Goal: Task Accomplishment & Management: Manage account settings

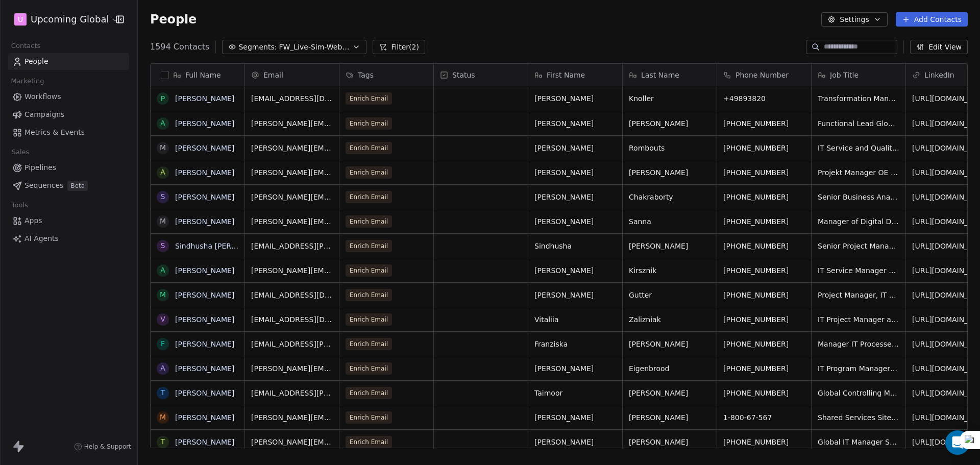
scroll to position [401, 835]
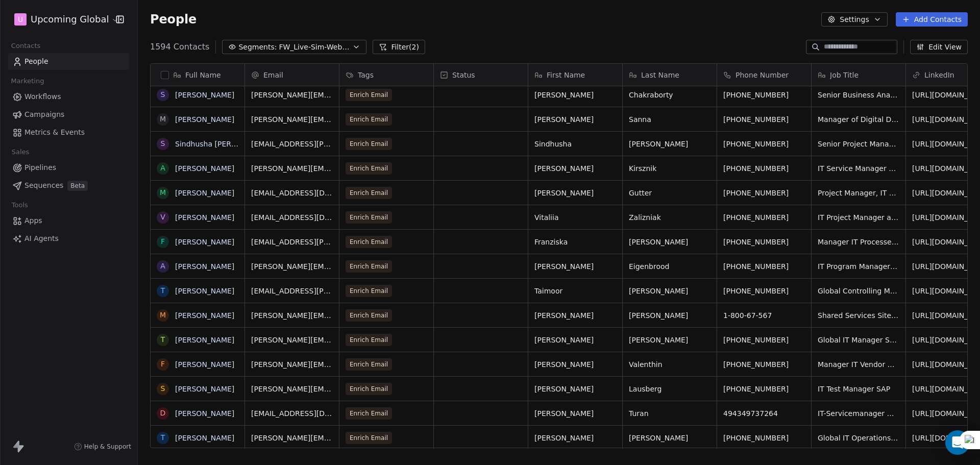
click at [309, 48] on span "FW_Live-Sim-Webinar-15Oct'25-EU" at bounding box center [314, 47] width 71 height 11
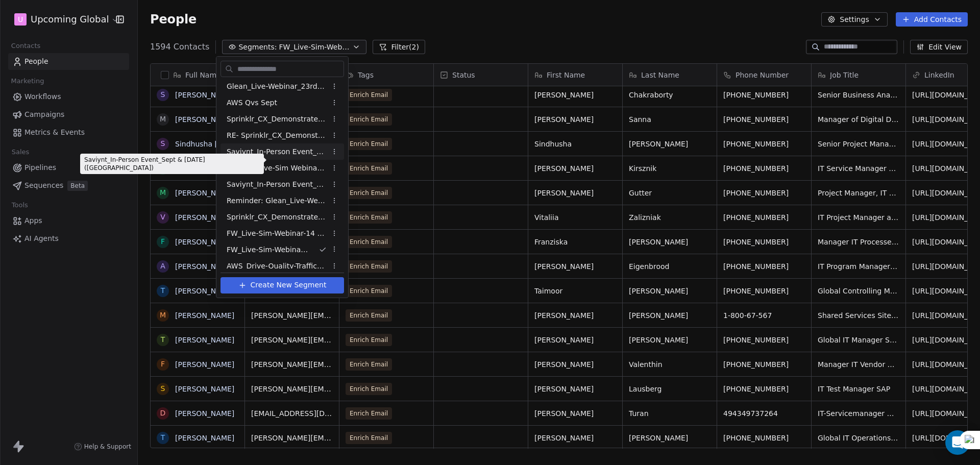
scroll to position [270, 0]
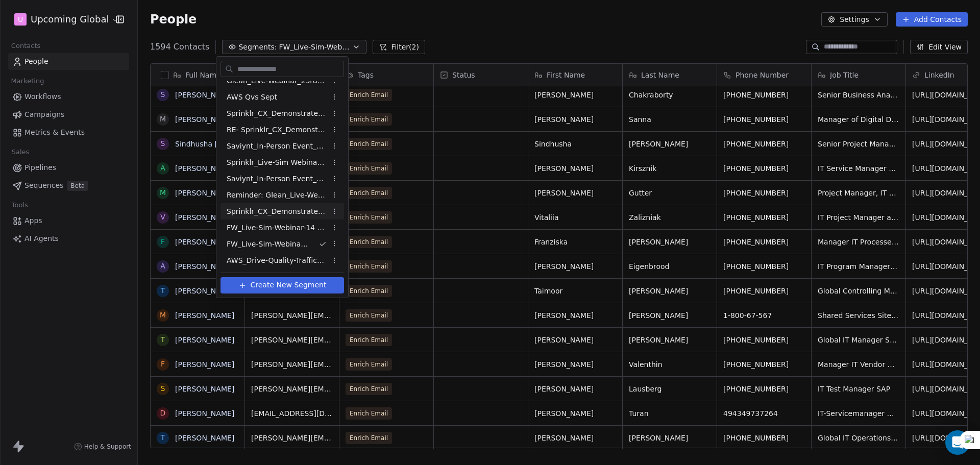
click at [287, 212] on span "Sprinklr_CX_Demonstrate_Reg_Drive_30th Sept'25" at bounding box center [277, 211] width 100 height 11
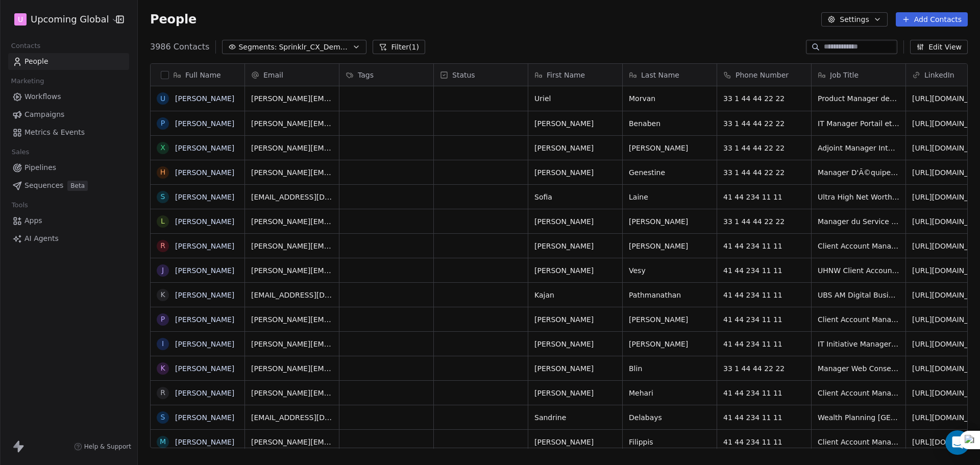
scroll to position [8, 8]
click at [301, 53] on button "Segments: Sprinklr_CX_Demonstrate_Reg_Drive_30th Sept'25" at bounding box center [294, 47] width 144 height 14
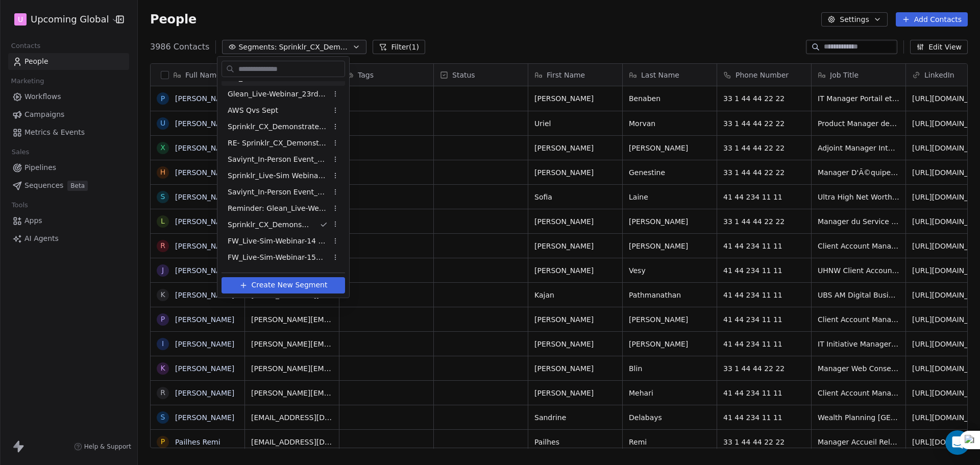
scroll to position [270, 0]
click at [562, 30] on html "U Upcoming Global Contacts People Marketing Workflows Campaigns Metrics & Event…" at bounding box center [490, 232] width 980 height 465
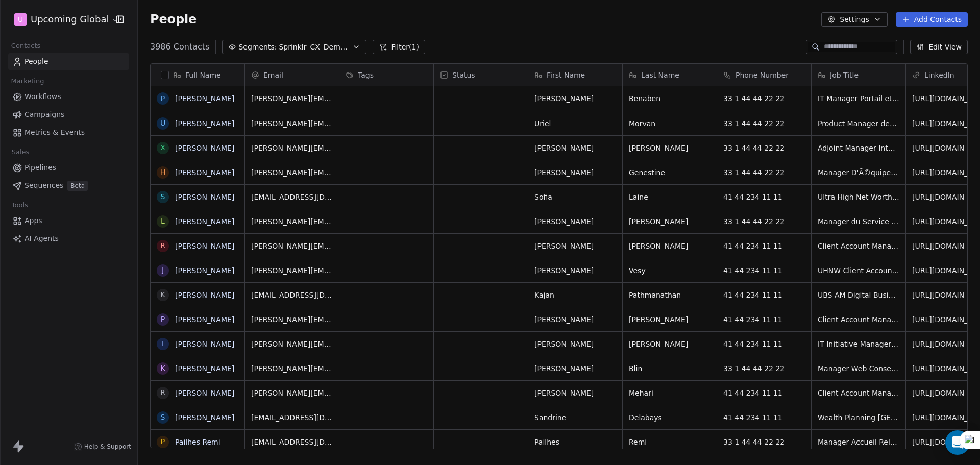
click at [381, 51] on button "Filter (1)" at bounding box center [399, 47] width 53 height 14
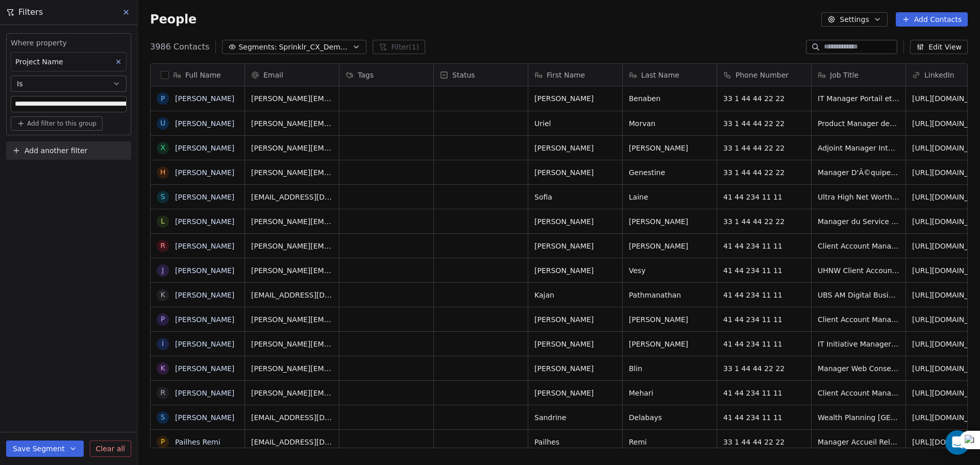
click at [58, 154] on span "Add another filter" at bounding box center [56, 150] width 63 height 11
click at [55, 172] on span "Contact properties" at bounding box center [50, 174] width 66 height 11
type input "*****"
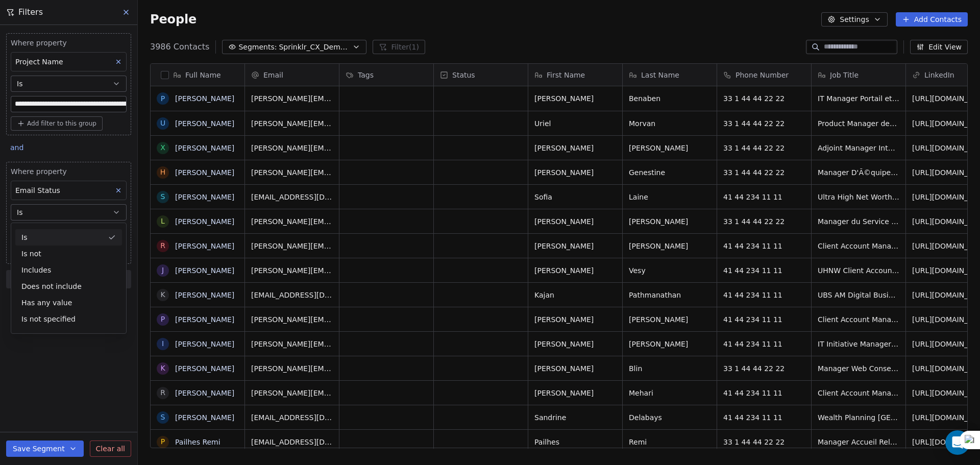
click at [46, 213] on button "Is" at bounding box center [69, 212] width 116 height 16
click at [47, 240] on body "**********" at bounding box center [490, 232] width 980 height 465
click at [50, 284] on div "safe" at bounding box center [76, 287] width 103 height 11
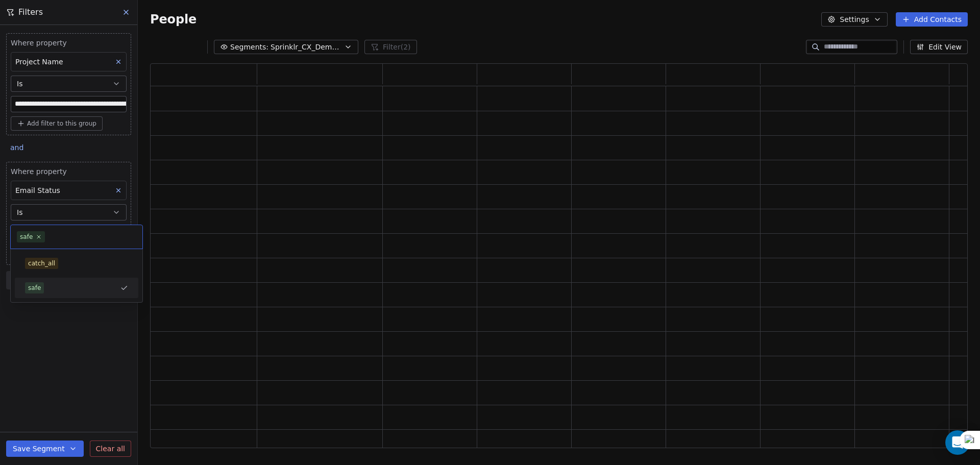
scroll to position [377, 810]
click at [51, 347] on div "**********" at bounding box center [68, 245] width 137 height 440
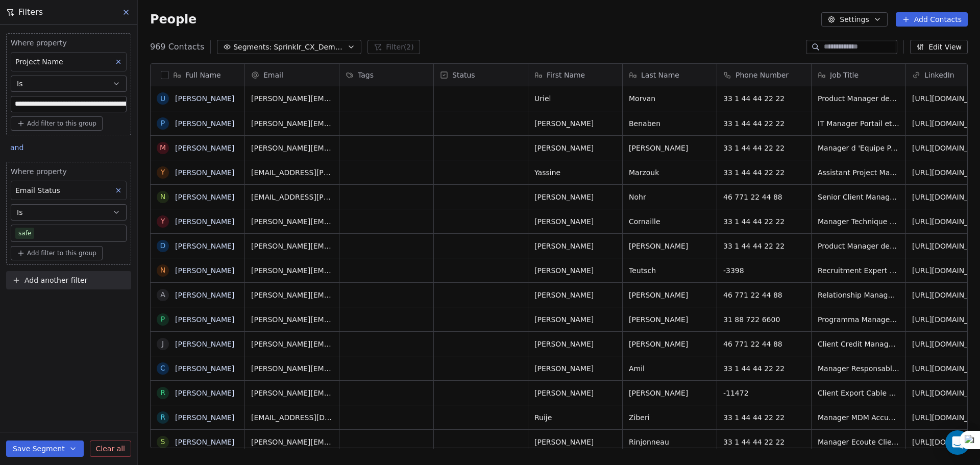
scroll to position [401, 835]
click at [168, 73] on button "button" at bounding box center [165, 75] width 8 height 8
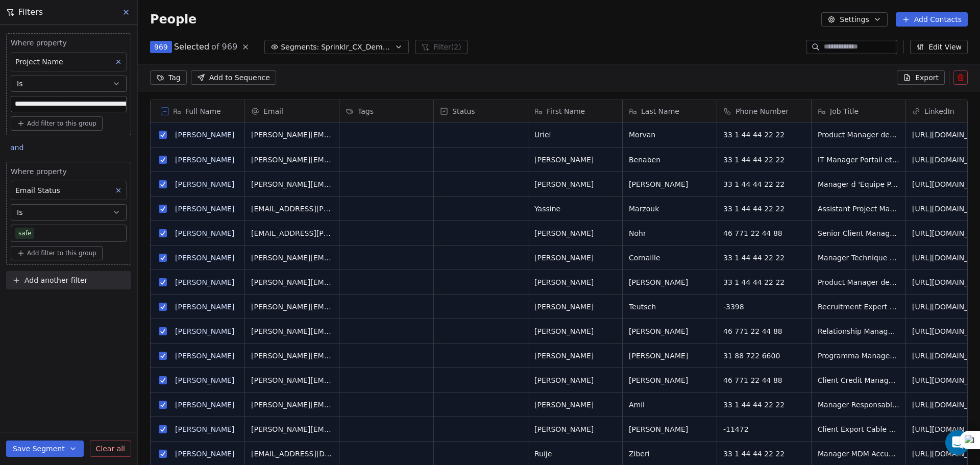
scroll to position [365, 835]
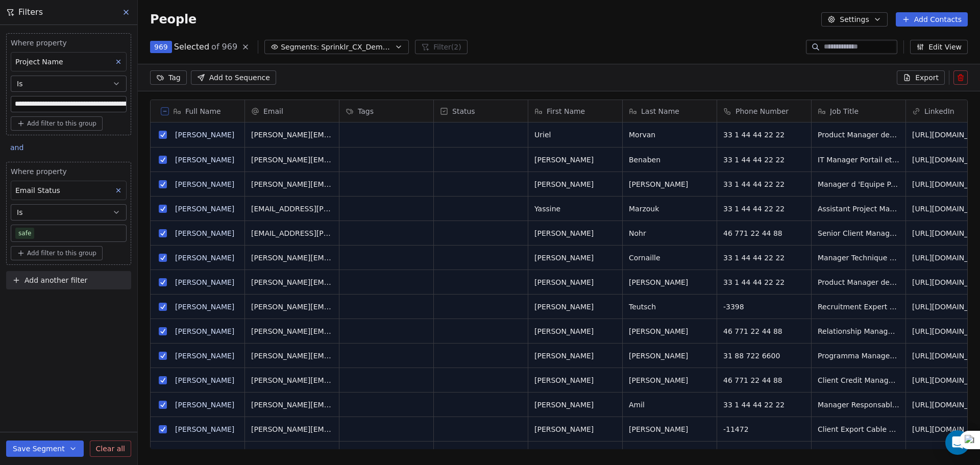
click at [932, 77] on span "Export" at bounding box center [926, 77] width 23 height 10
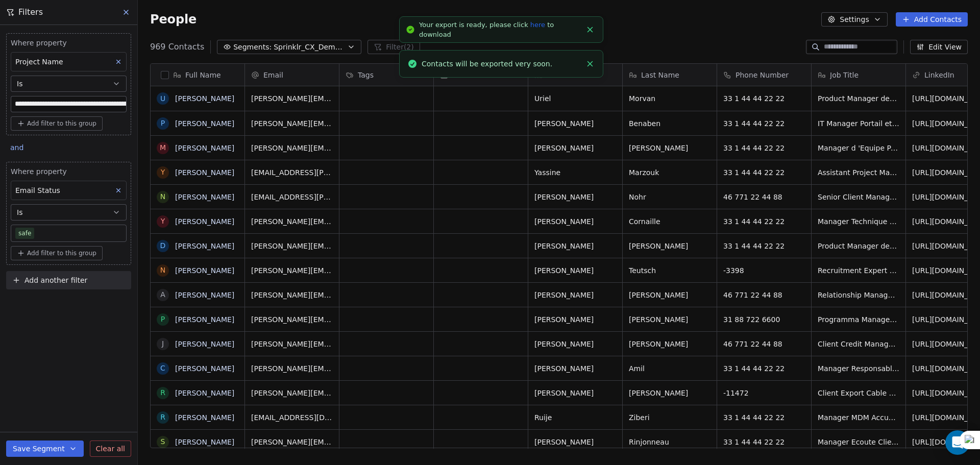
click at [530, 28] on link "here" at bounding box center [537, 25] width 15 height 8
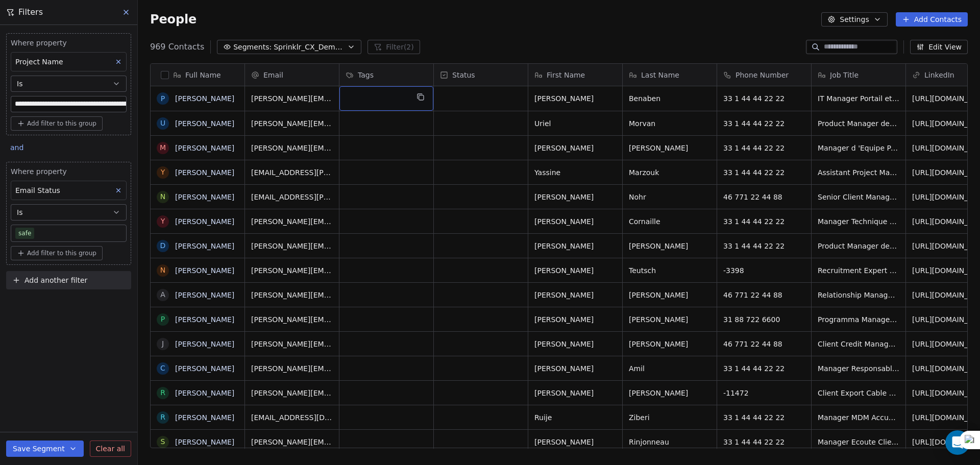
click at [368, 103] on div "grid" at bounding box center [386, 98] width 94 height 25
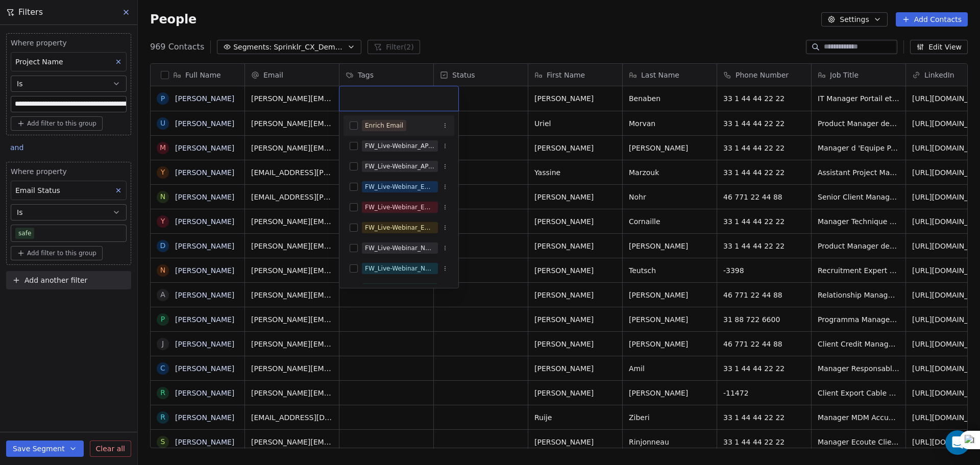
click at [373, 130] on div "Enrich Email" at bounding box center [384, 125] width 38 height 9
click at [529, 150] on html "**********" at bounding box center [490, 232] width 980 height 465
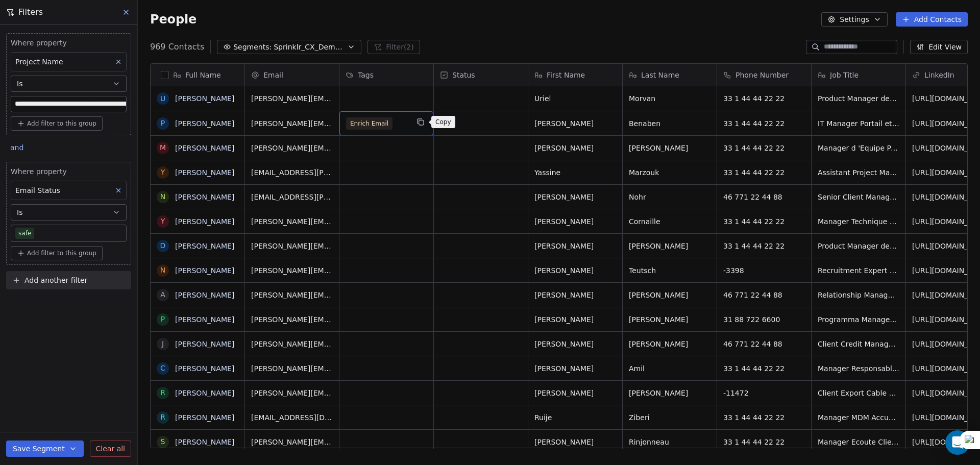
click at [420, 118] on icon "grid" at bounding box center [421, 122] width 8 height 8
click at [395, 152] on div "grid" at bounding box center [386, 148] width 94 height 24
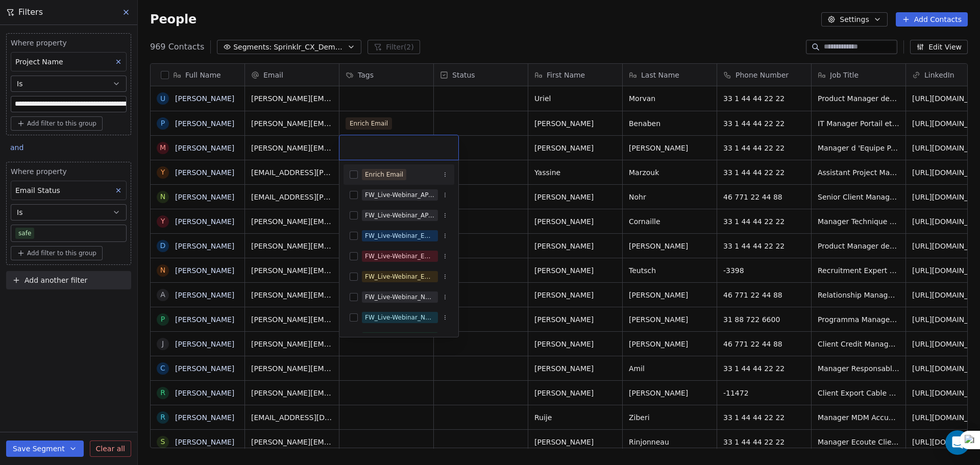
click at [395, 152] on input "text" at bounding box center [399, 147] width 107 height 11
click at [374, 171] on div "Enrich Email" at bounding box center [384, 174] width 38 height 9
click at [481, 144] on html "**********" at bounding box center [490, 232] width 980 height 465
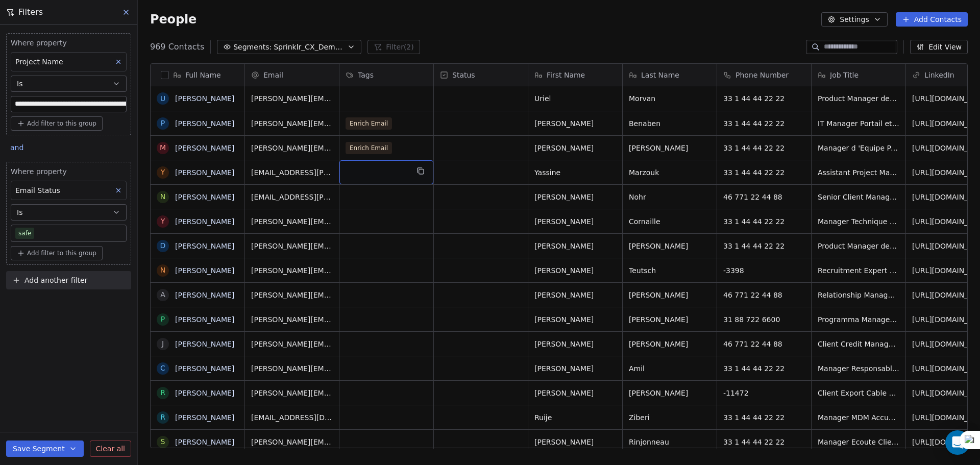
click at [379, 172] on div "grid" at bounding box center [386, 172] width 94 height 24
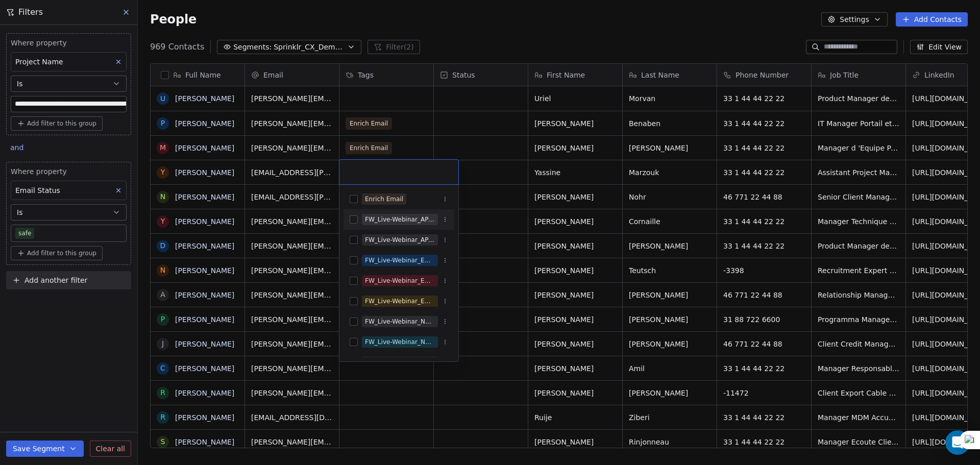
click at [379, 205] on div "Enrich Email" at bounding box center [399, 199] width 111 height 16
click at [518, 161] on html "**********" at bounding box center [490, 232] width 980 height 465
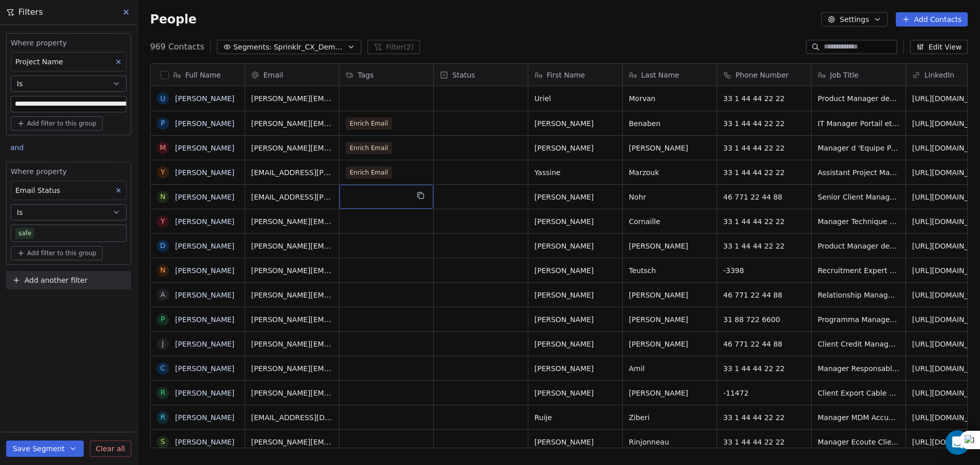
click at [388, 193] on div "grid" at bounding box center [386, 197] width 94 height 24
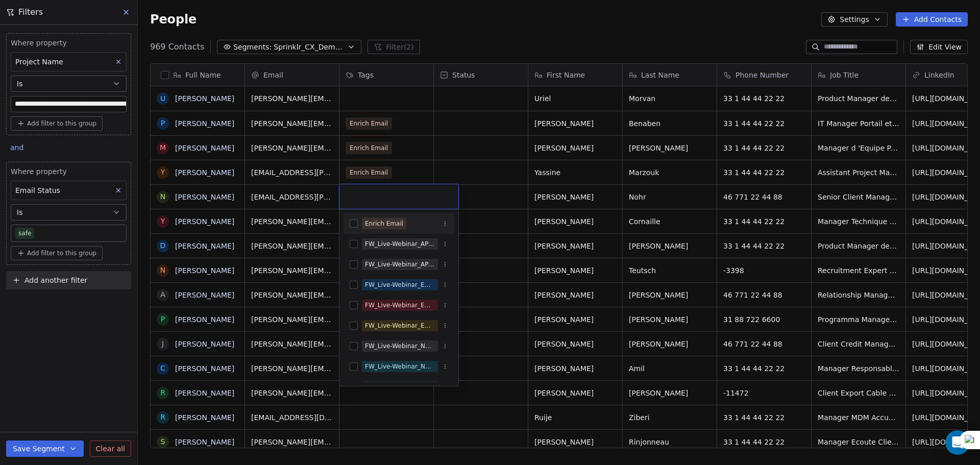
drag, startPoint x: 379, startPoint y: 222, endPoint x: 394, endPoint y: 208, distance: 20.6
click at [378, 223] on div "Enrich Email" at bounding box center [384, 223] width 38 height 9
drag, startPoint x: 449, startPoint y: 206, endPoint x: 462, endPoint y: 206, distance: 13.8
click at [449, 207] on div "Enrich Email" at bounding box center [398, 196] width 119 height 25
click at [504, 197] on html "**********" at bounding box center [490, 232] width 980 height 465
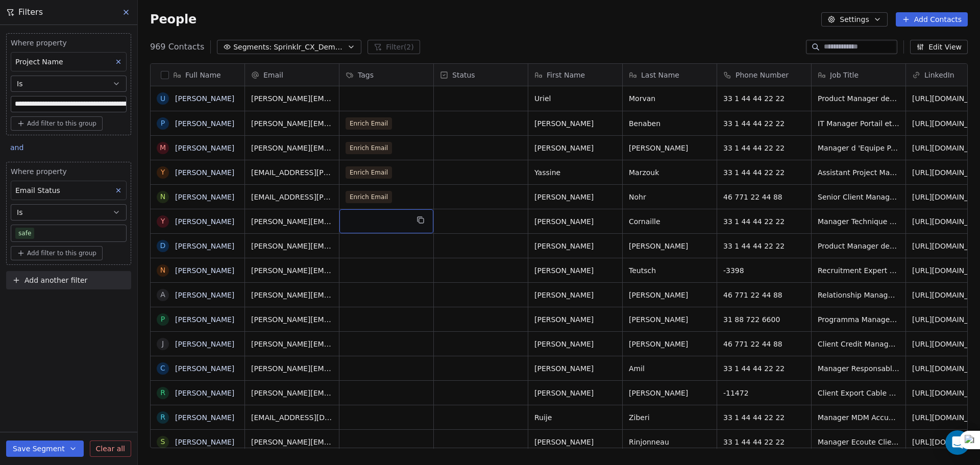
click at [367, 221] on div "grid" at bounding box center [386, 221] width 94 height 24
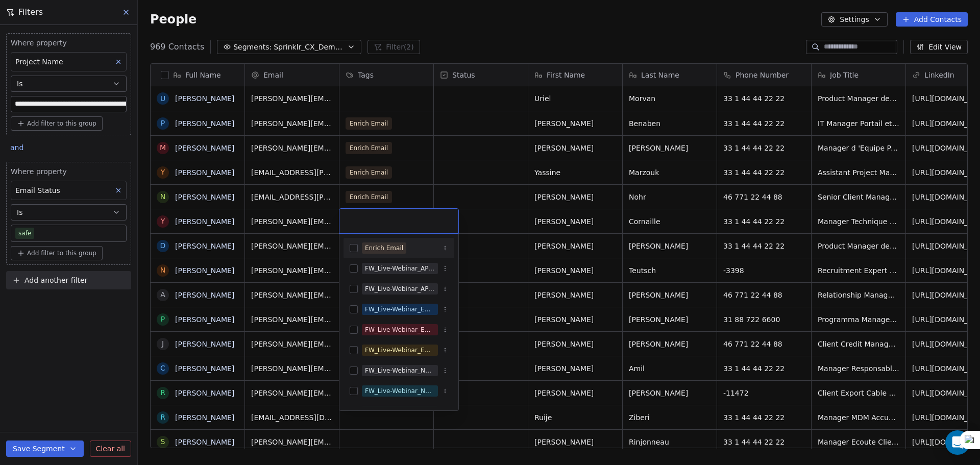
click at [367, 255] on div "Enrich Email" at bounding box center [399, 248] width 111 height 16
click at [516, 243] on html "**********" at bounding box center [490, 232] width 980 height 465
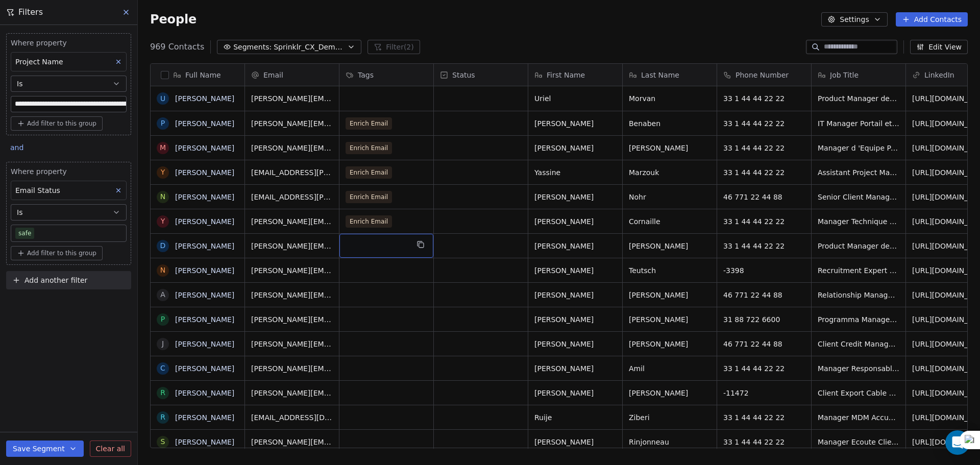
click at [378, 239] on div "grid" at bounding box center [386, 246] width 94 height 24
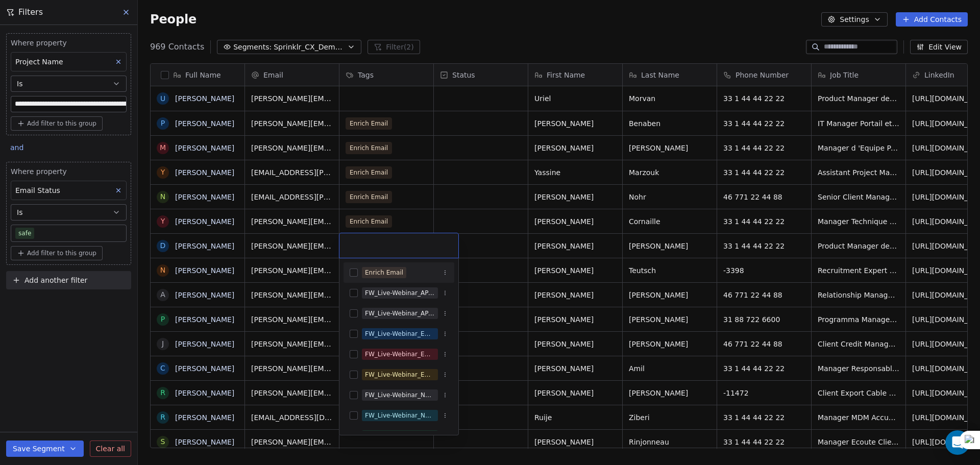
click at [378, 243] on input "text" at bounding box center [399, 245] width 107 height 11
drag, startPoint x: 376, startPoint y: 274, endPoint x: 469, endPoint y: 252, distance: 96.1
click at [377, 275] on div "Enrich Email" at bounding box center [384, 272] width 38 height 9
click at [472, 251] on html "**********" at bounding box center [490, 232] width 980 height 465
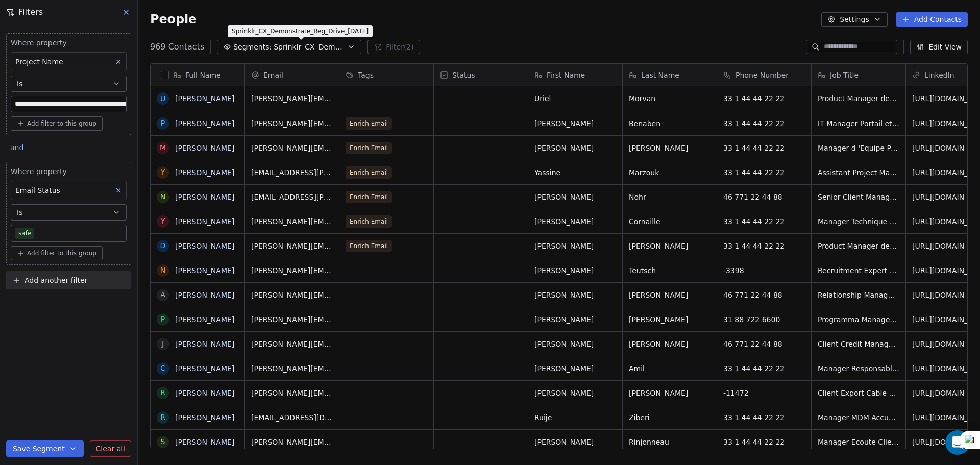
click at [328, 44] on span "Sprinklr_CX_Demonstrate_Reg_Drive_30th Sept'25" at bounding box center [309, 47] width 71 height 11
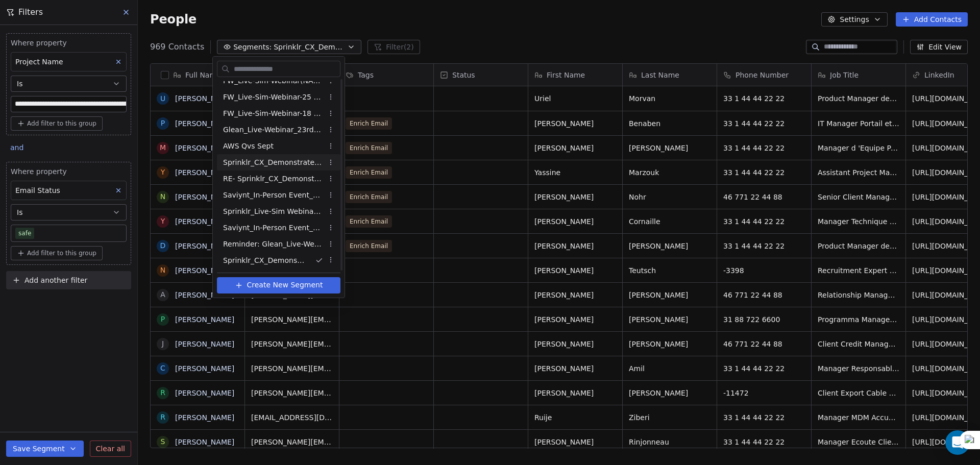
scroll to position [270, 0]
click at [500, 31] on html "**********" at bounding box center [490, 232] width 980 height 465
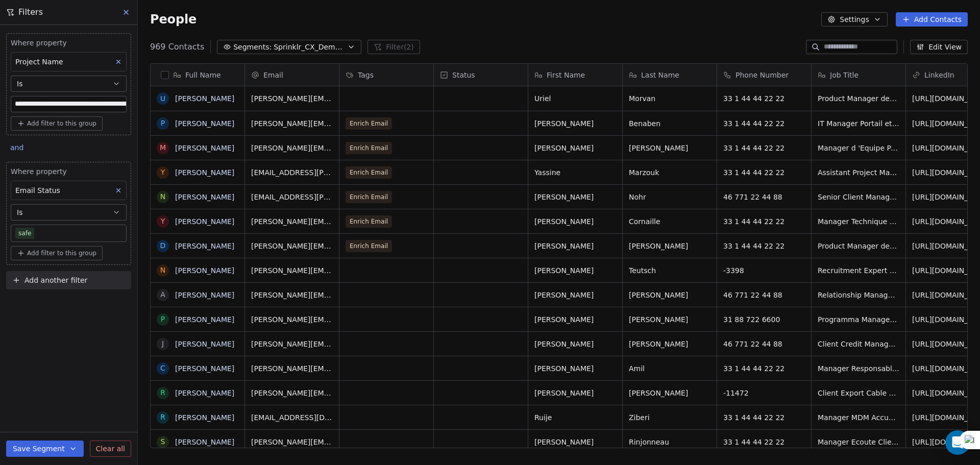
click at [666, 21] on div "People Settings Add Contacts" at bounding box center [559, 19] width 818 height 14
click at [865, 20] on button "Settings" at bounding box center [854, 19] width 66 height 14
click at [748, 30] on html "**********" at bounding box center [490, 232] width 980 height 465
click at [124, 16] on icon at bounding box center [126, 12] width 8 height 8
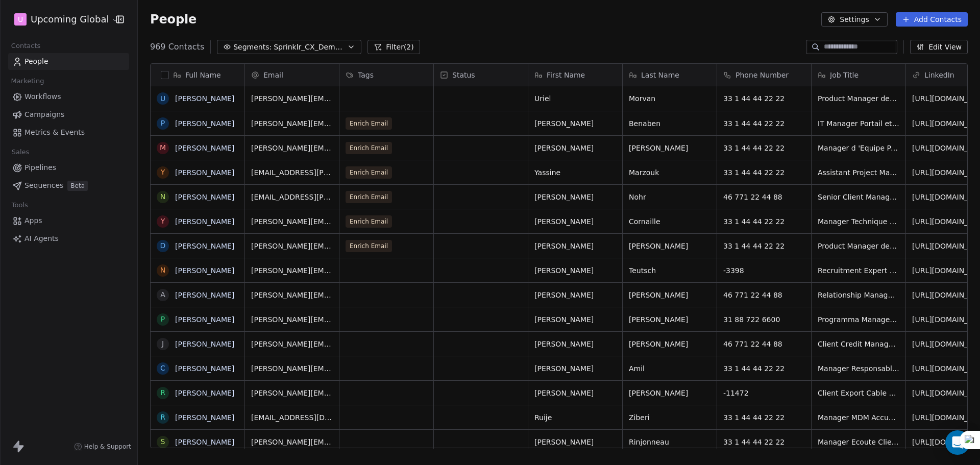
click at [865, 18] on button "Settings" at bounding box center [854, 19] width 66 height 14
click at [619, 4] on html "U Upcoming Global Contacts People Marketing Workflows Campaigns Metrics & Event…" at bounding box center [490, 232] width 980 height 465
click at [67, 14] on html "U Upcoming Global Contacts People Marketing Workflows Campaigns Metrics & Event…" at bounding box center [490, 232] width 980 height 465
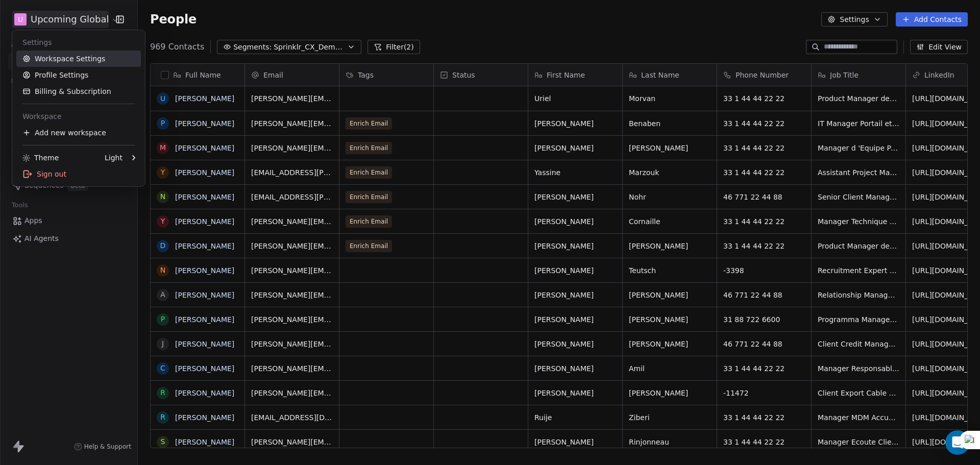
click at [80, 59] on link "Workspace Settings" at bounding box center [78, 59] width 125 height 16
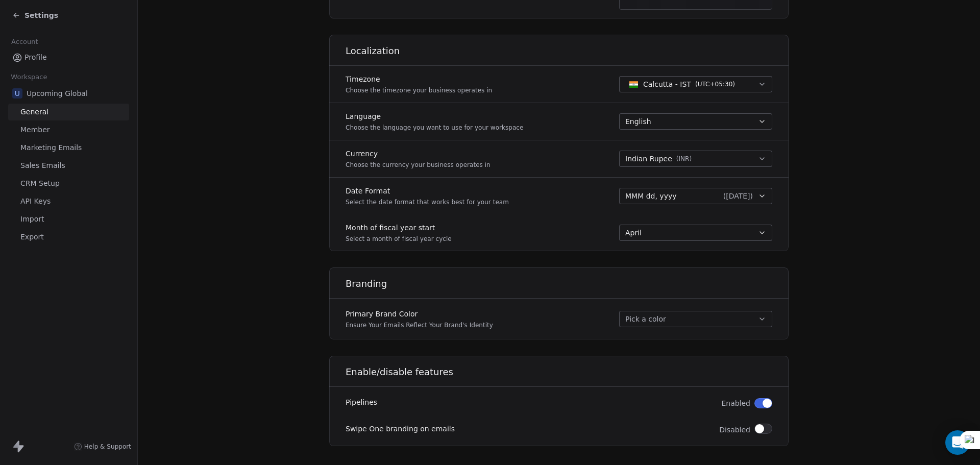
scroll to position [410, 0]
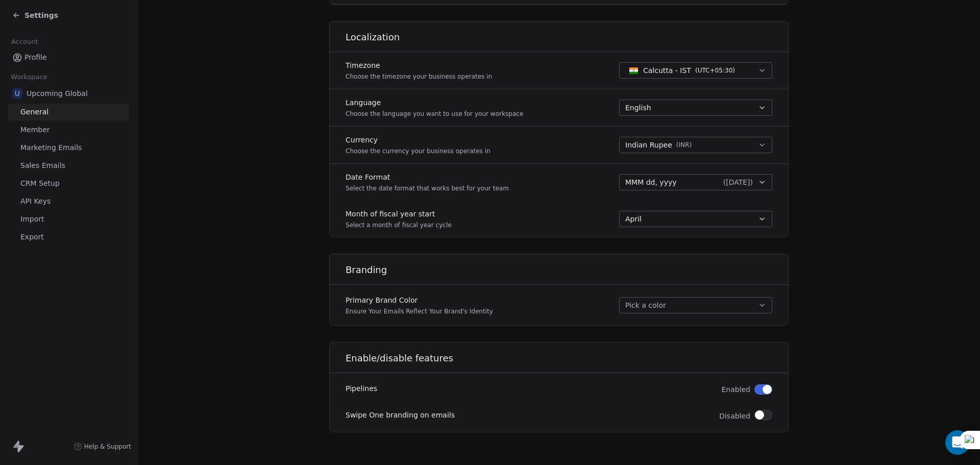
click at [39, 234] on span "Export" at bounding box center [31, 237] width 23 height 11
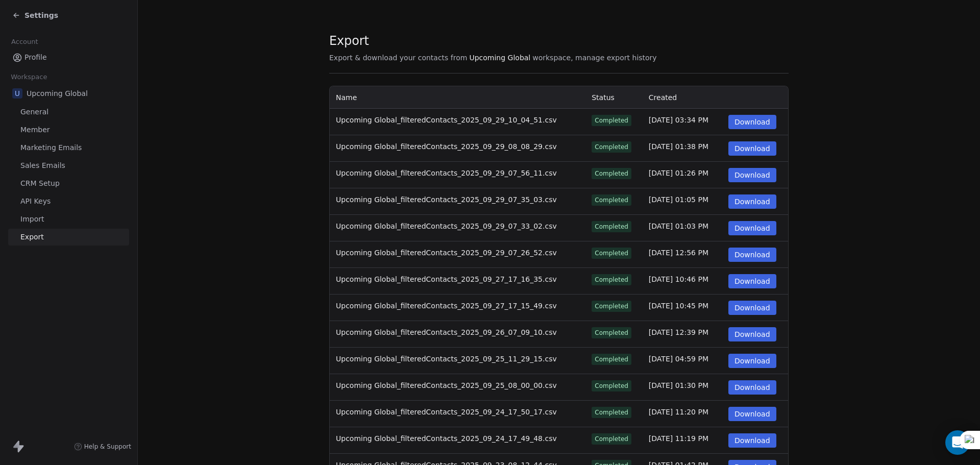
click at [40, 173] on link "Sales Emails" at bounding box center [68, 165] width 121 height 17
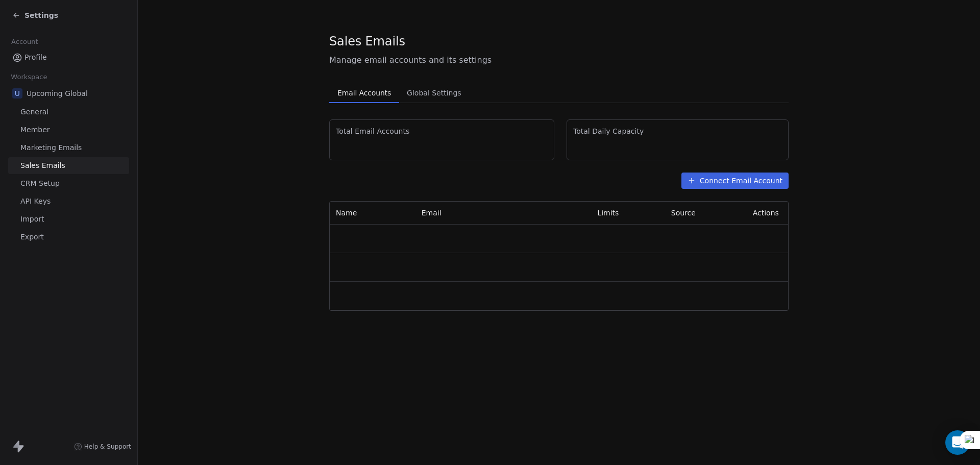
click at [41, 179] on span "CRM Setup" at bounding box center [39, 183] width 39 height 11
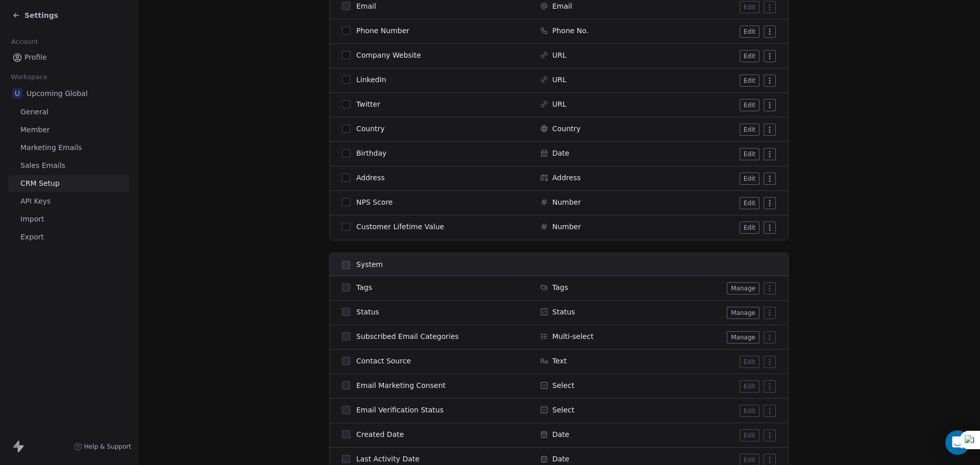
scroll to position [255, 0]
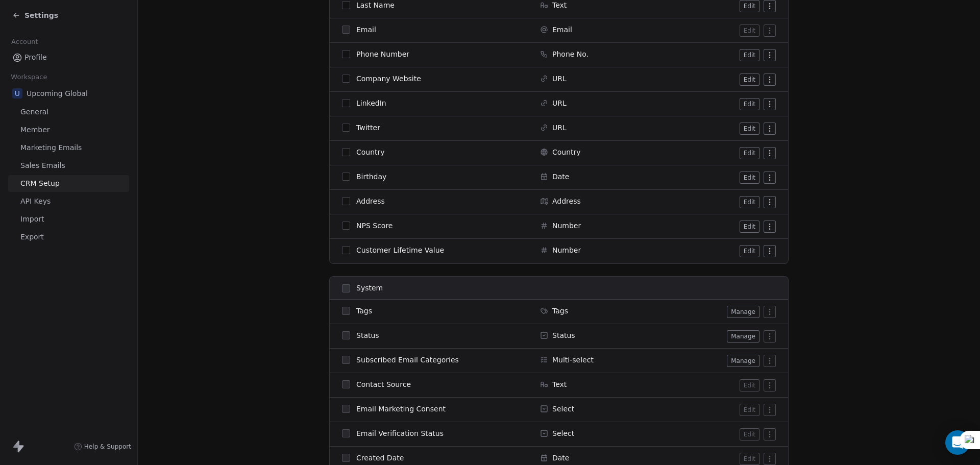
click at [747, 158] on button "Edit" at bounding box center [750, 153] width 20 height 12
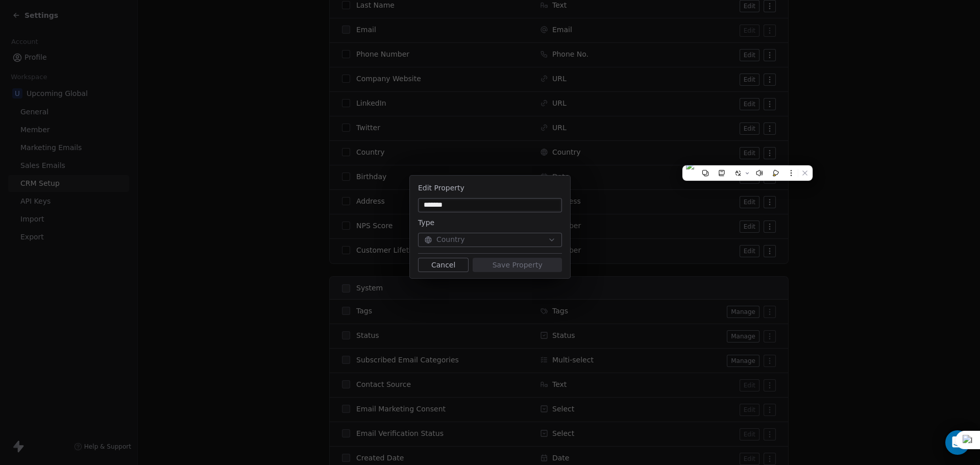
click at [509, 232] on div "Type Country" at bounding box center [490, 231] width 144 height 31
click at [746, 175] on div "Edit Property ******* Type Country Cancel Save Property" at bounding box center [490, 232] width 980 height 147
click at [472, 209] on input "*******" at bounding box center [490, 205] width 140 height 10
click at [450, 260] on button "Cancel" at bounding box center [443, 265] width 51 height 14
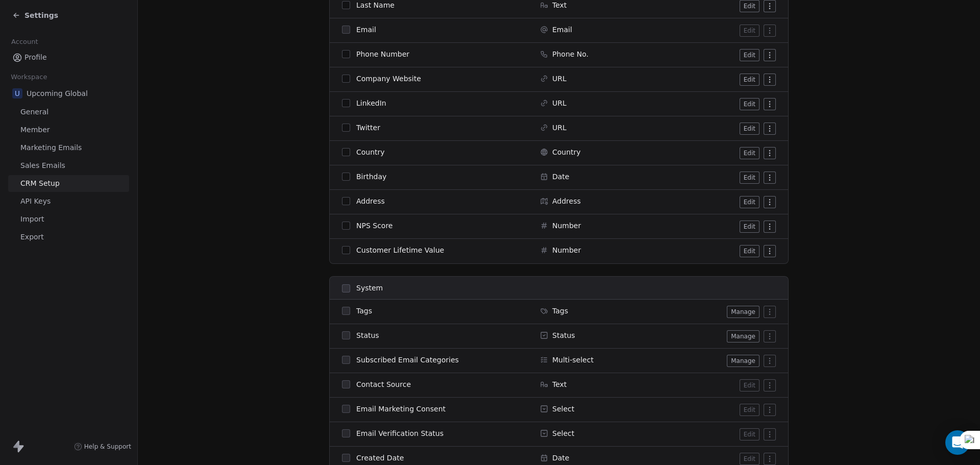
click at [767, 152] on html "Settings Account Profile Workspace U Upcoming Global General Member Marketing E…" at bounding box center [490, 232] width 980 height 465
click at [606, 153] on html "Settings Account Profile Workspace U Upcoming Global General Member Marketing E…" at bounding box center [490, 232] width 980 height 465
click at [606, 153] on div "Country" at bounding box center [600, 152] width 121 height 10
click at [368, 153] on span "Country" at bounding box center [370, 152] width 29 height 10
click at [751, 153] on button "Edit" at bounding box center [750, 153] width 20 height 12
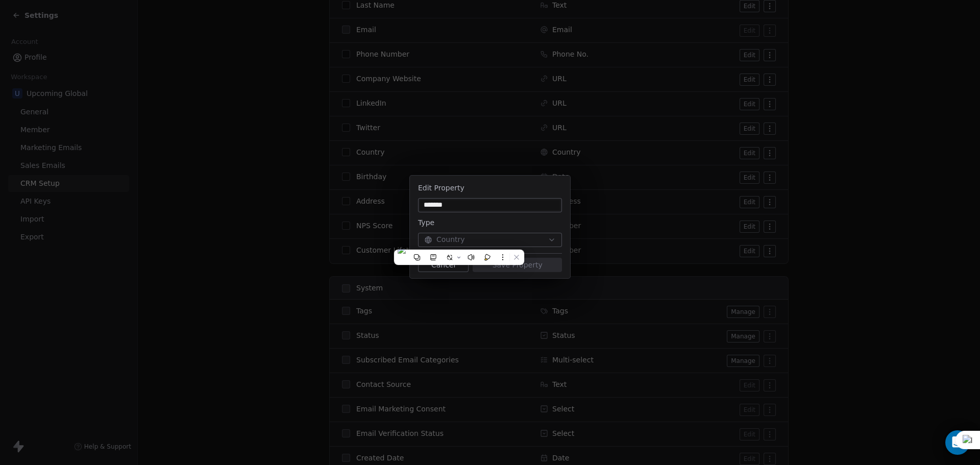
click at [538, 203] on input "*******" at bounding box center [490, 205] width 140 height 10
click at [446, 260] on button "Cancel" at bounding box center [443, 265] width 51 height 14
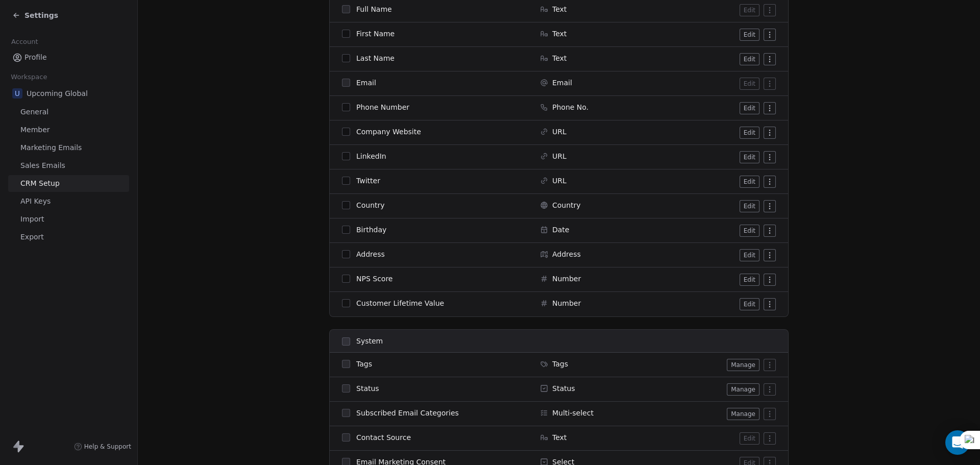
scroll to position [102, 0]
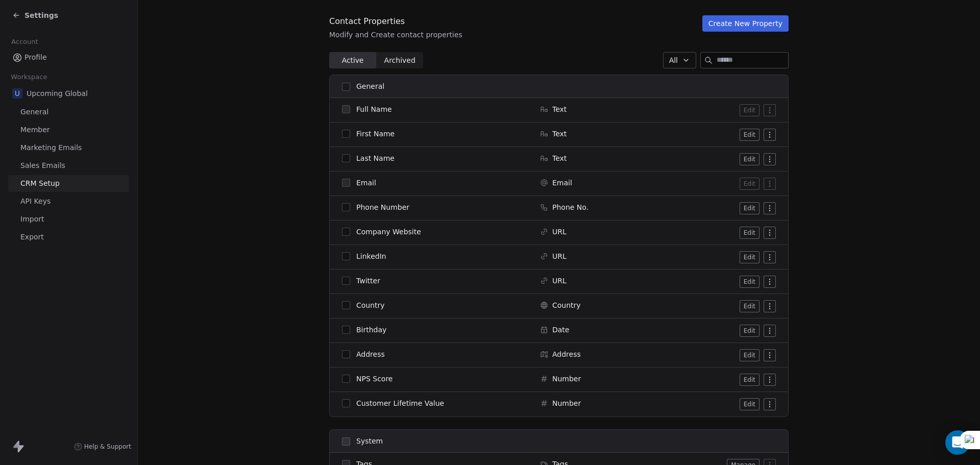
click at [377, 57] on span "Archived Archived" at bounding box center [399, 60] width 47 height 16
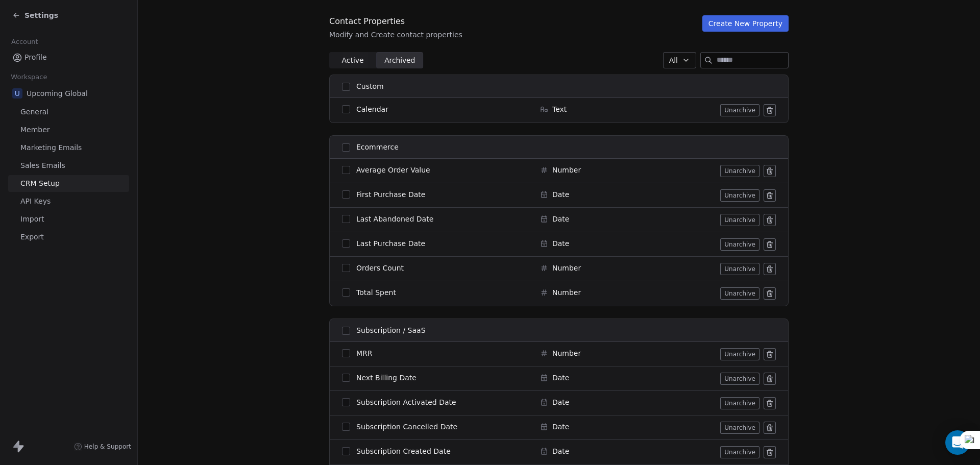
click at [355, 61] on span "Active" at bounding box center [352, 60] width 22 height 11
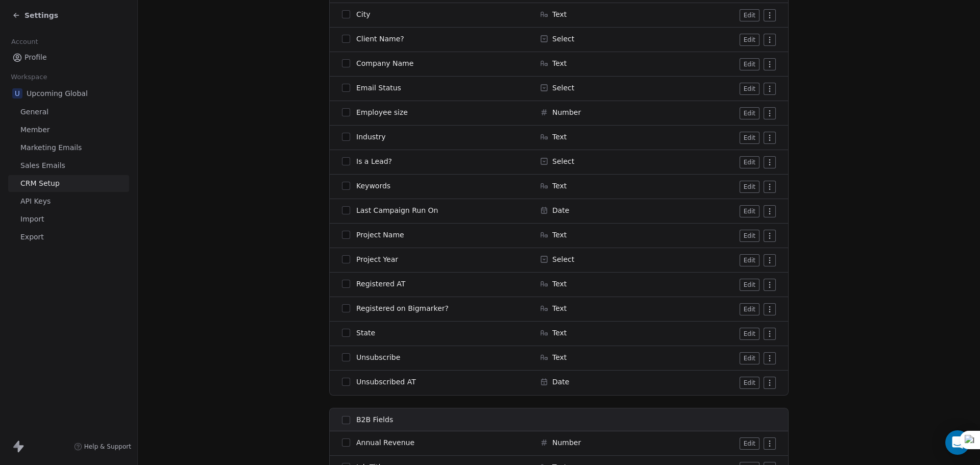
scroll to position [1016, 0]
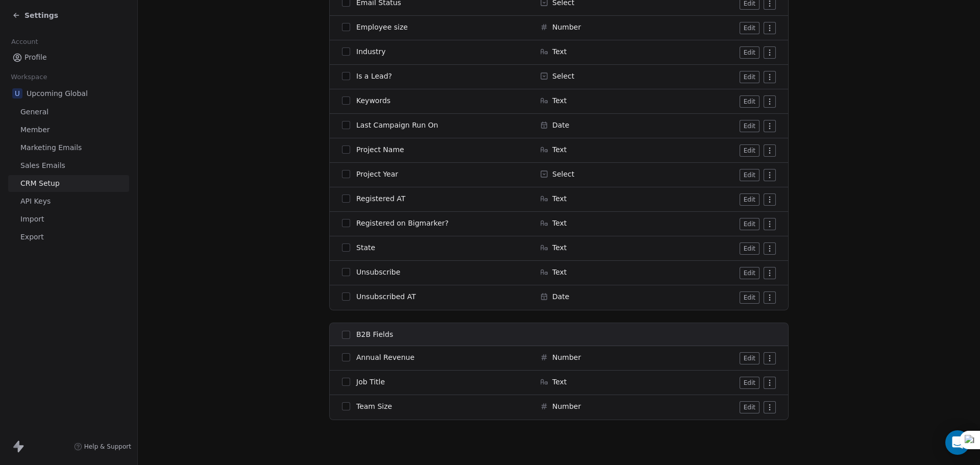
click at [59, 150] on span "Marketing Emails" at bounding box center [50, 147] width 61 height 11
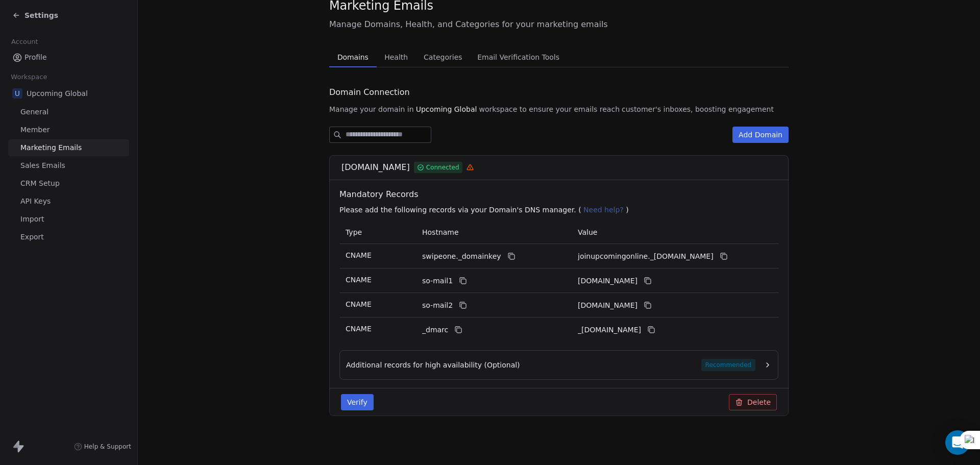
scroll to position [36, 0]
click at [33, 234] on span "Export" at bounding box center [31, 237] width 23 height 11
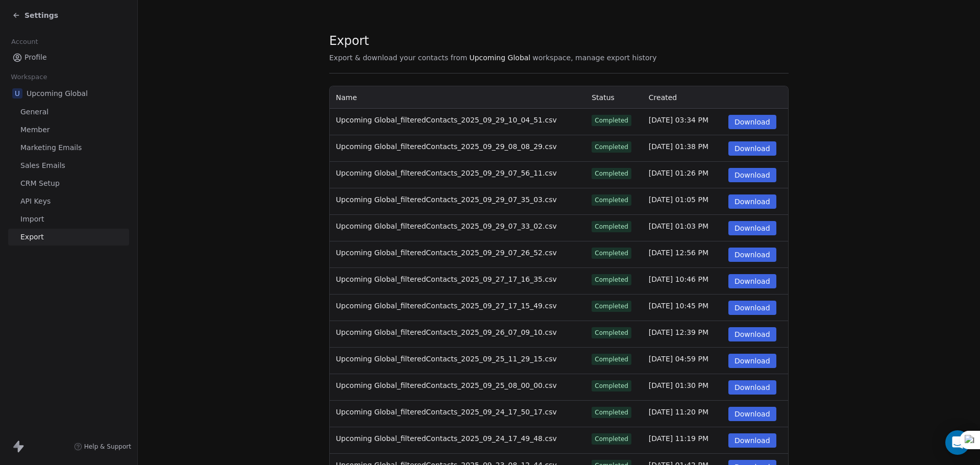
click at [48, 216] on link "Import" at bounding box center [68, 219] width 121 height 17
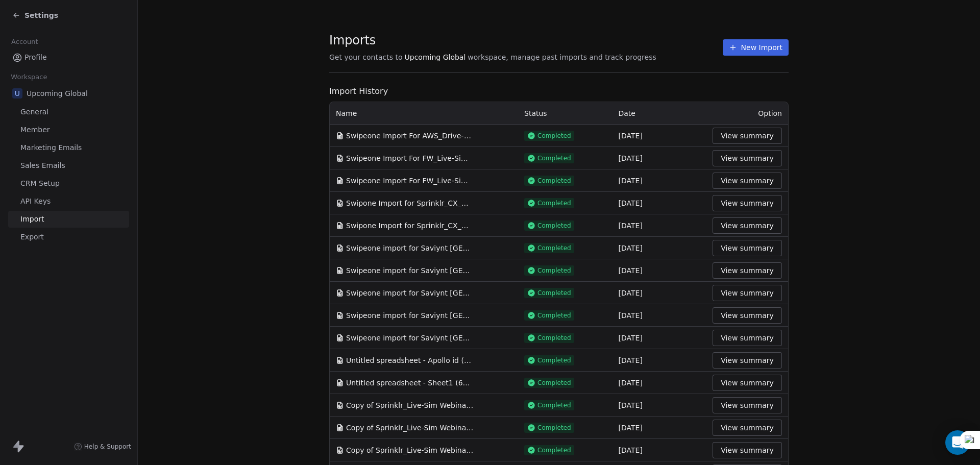
click at [45, 237] on link "Export" at bounding box center [68, 237] width 121 height 17
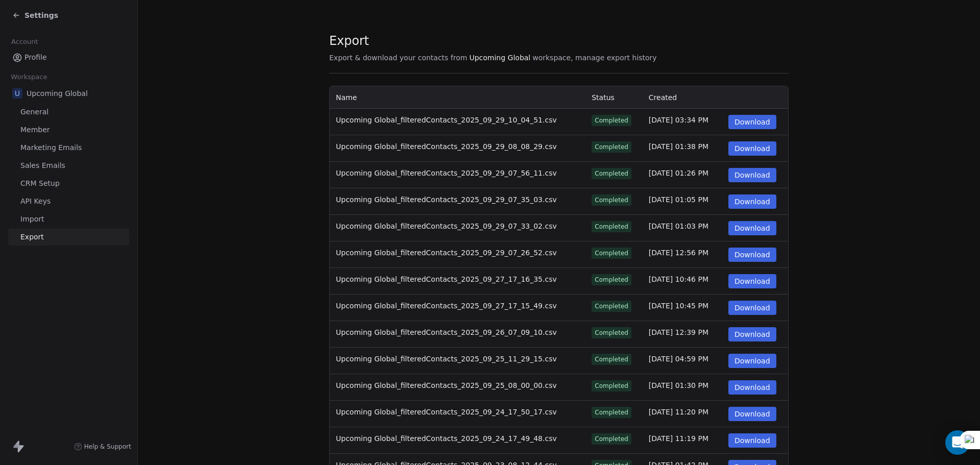
click at [38, 191] on link "CRM Setup" at bounding box center [68, 183] width 121 height 17
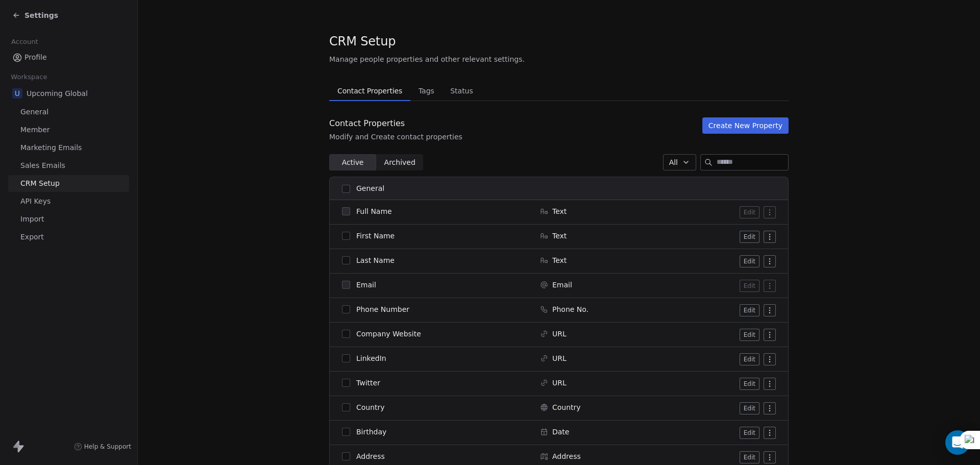
click at [35, 199] on span "API Keys" at bounding box center [35, 201] width 30 height 11
